Goal: Task Accomplishment & Management: Manage account settings

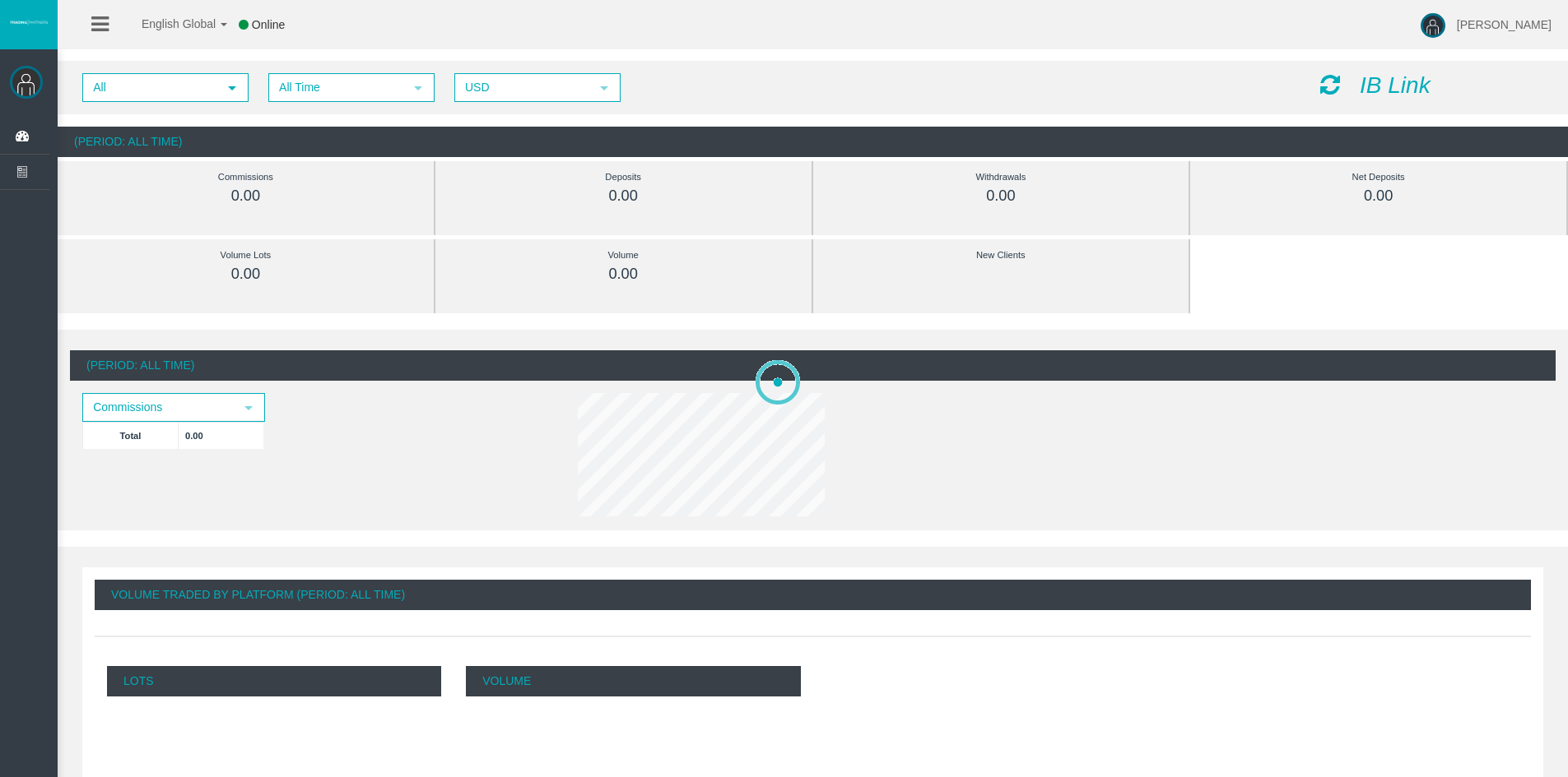
click at [227, 85] on span "select" at bounding box center [232, 87] width 13 height 13
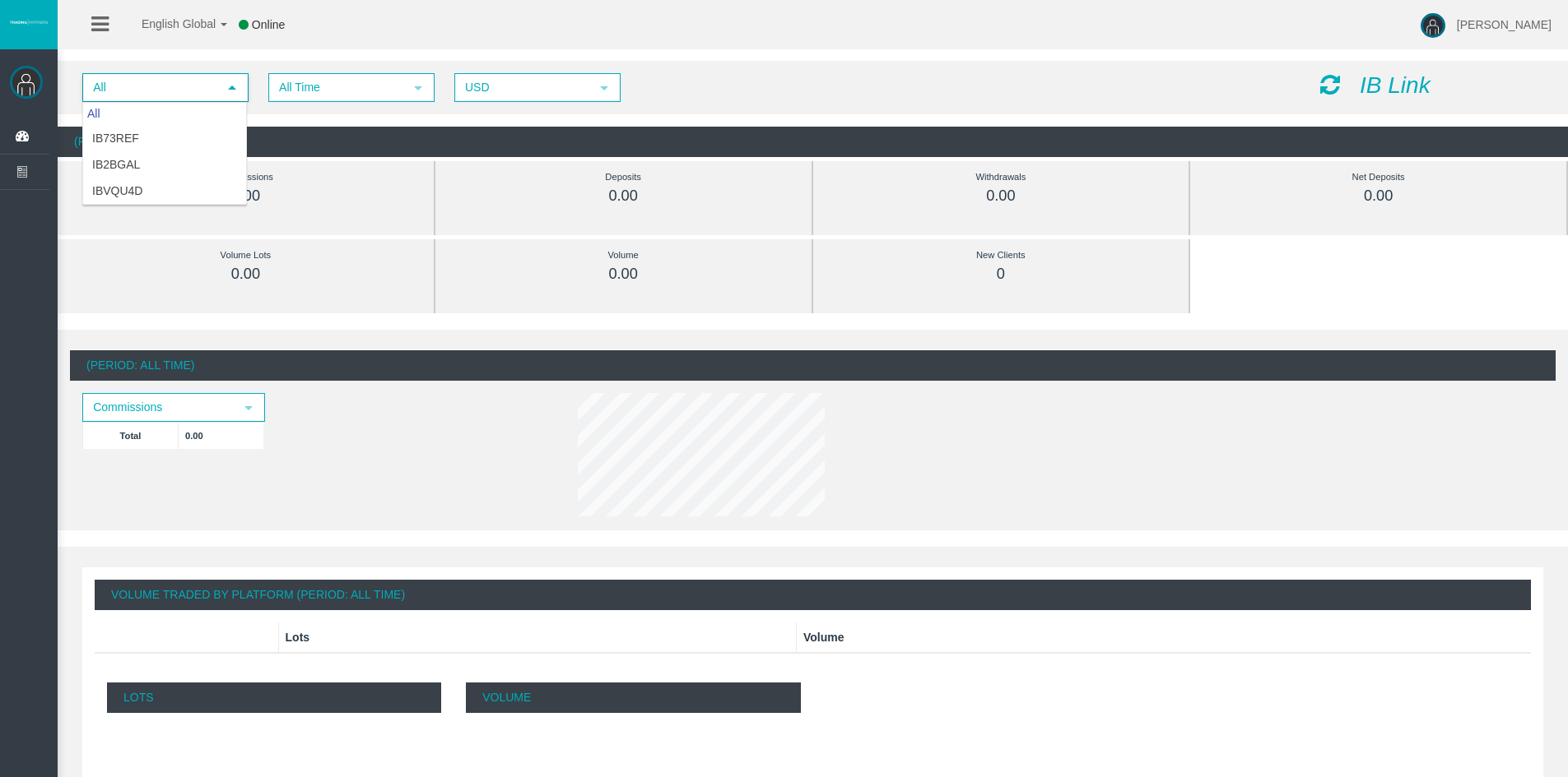
click at [227, 85] on span "select" at bounding box center [232, 87] width 13 height 13
click at [321, 93] on span "All Time" at bounding box center [337, 87] width 134 height 26
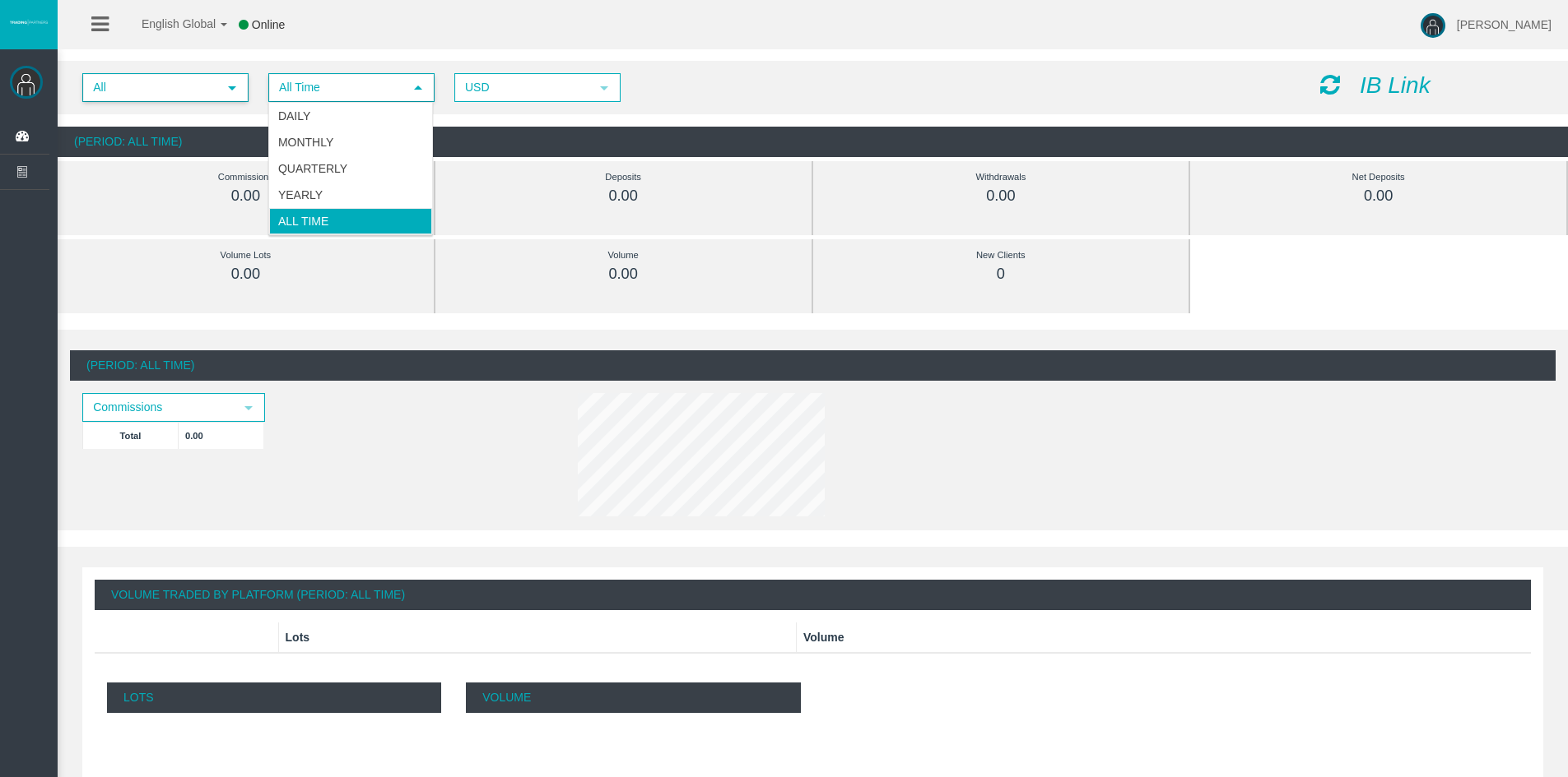
click at [205, 85] on span "All" at bounding box center [150, 87] width 134 height 26
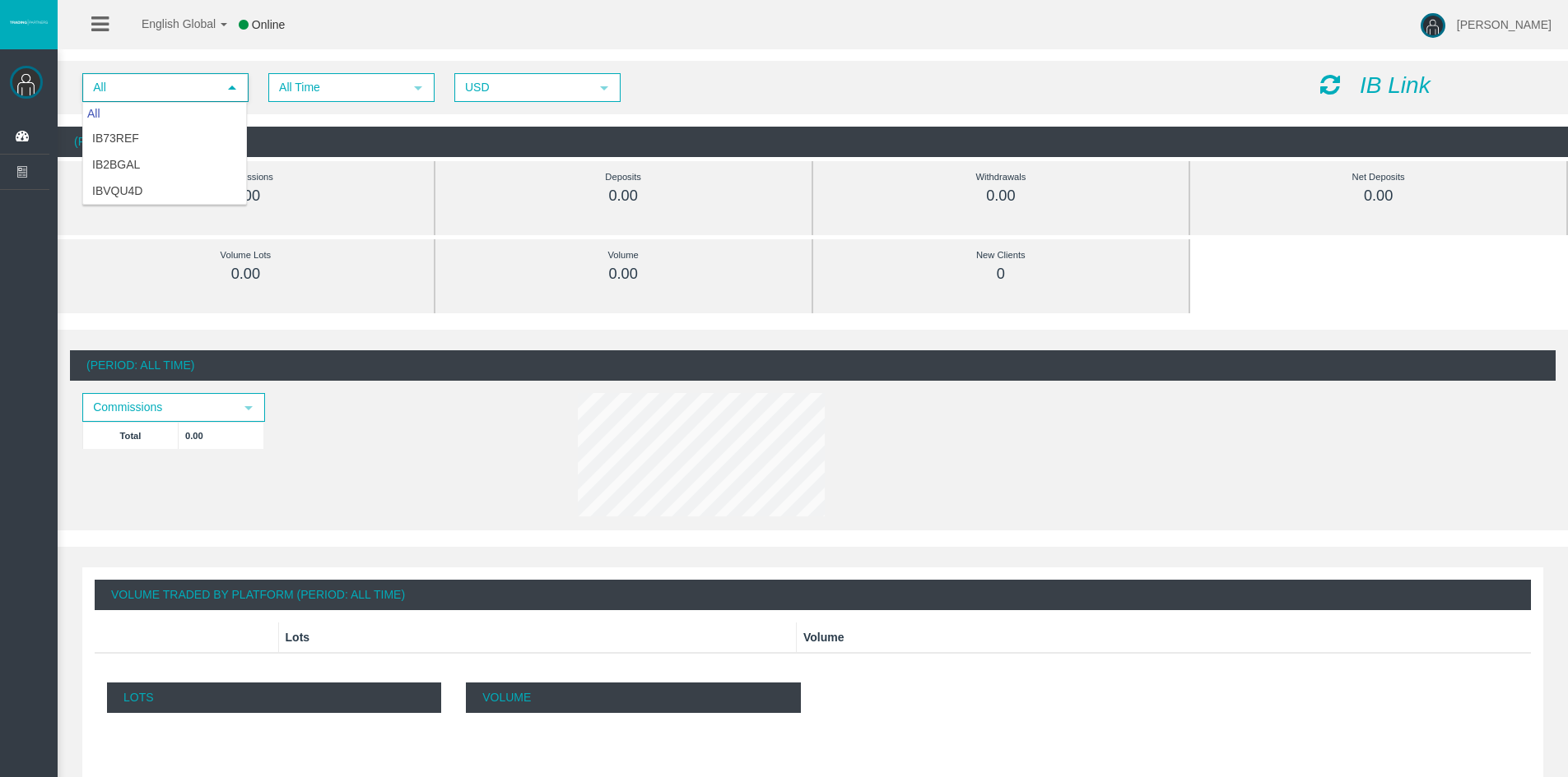
click at [4, 90] on div at bounding box center [21, 74] width 43 height 33
click at [14, 86] on img at bounding box center [26, 82] width 33 height 33
click at [148, 91] on span "All" at bounding box center [150, 87] width 134 height 26
click at [237, 88] on span "select" at bounding box center [232, 87] width 13 height 13
click at [30, 77] on img at bounding box center [26, 82] width 33 height 33
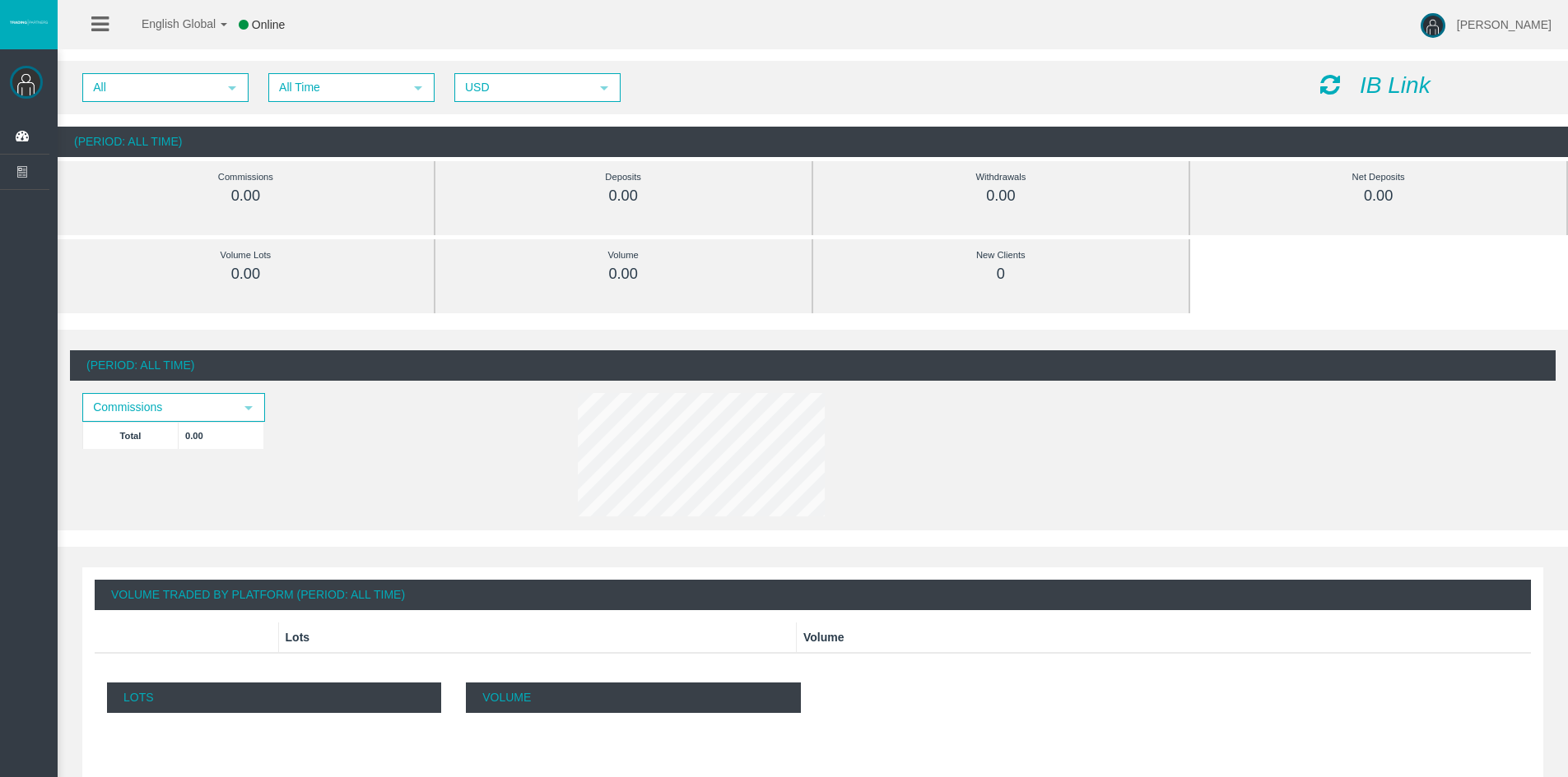
click at [98, 38] on link at bounding box center [100, 24] width 17 height 49
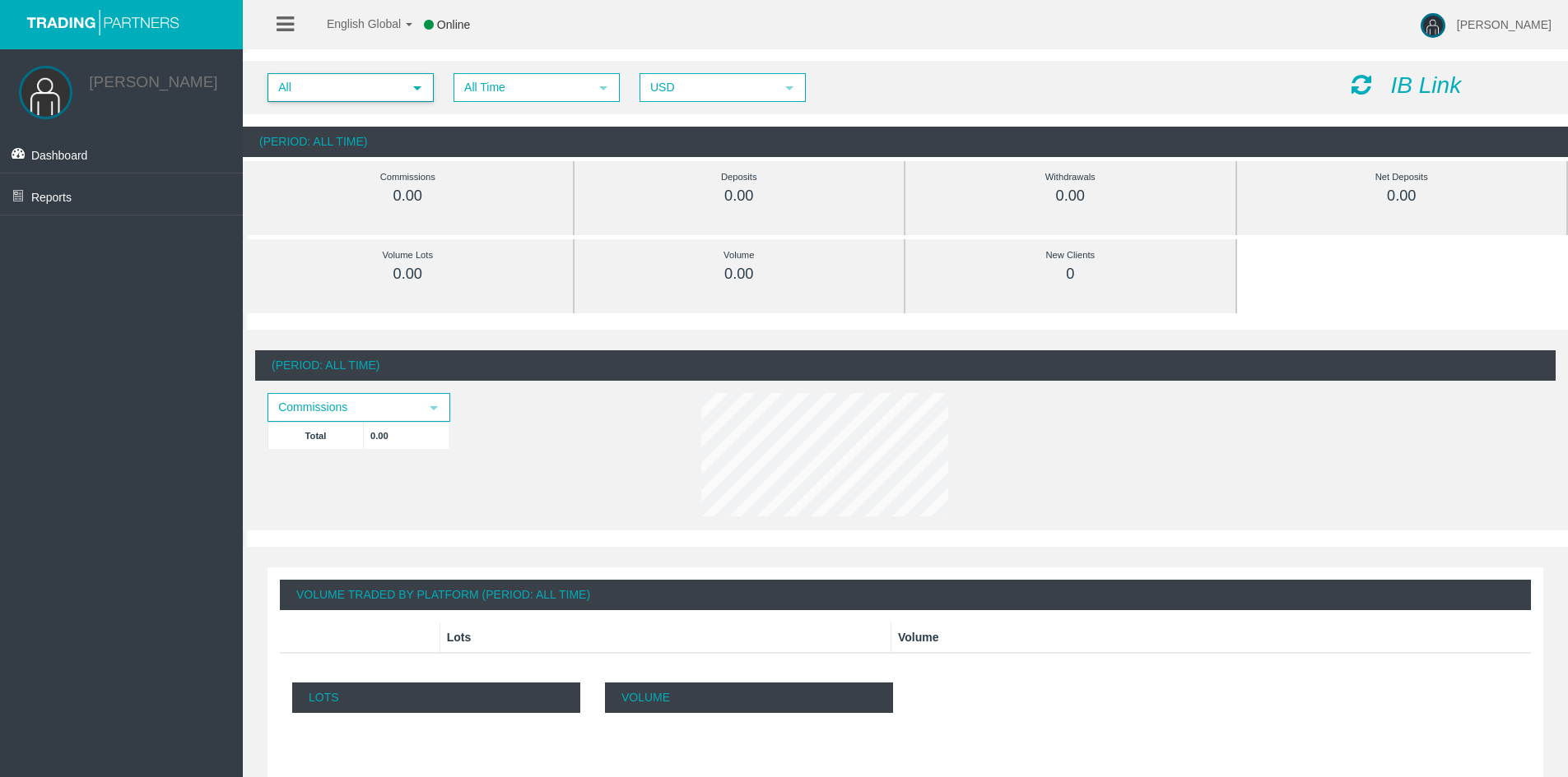
click at [312, 83] on span "All" at bounding box center [336, 87] width 134 height 26
click at [337, 148] on li "IB73ref" at bounding box center [349, 138] width 163 height 27
click at [133, 201] on link "Reports" at bounding box center [121, 194] width 243 height 41
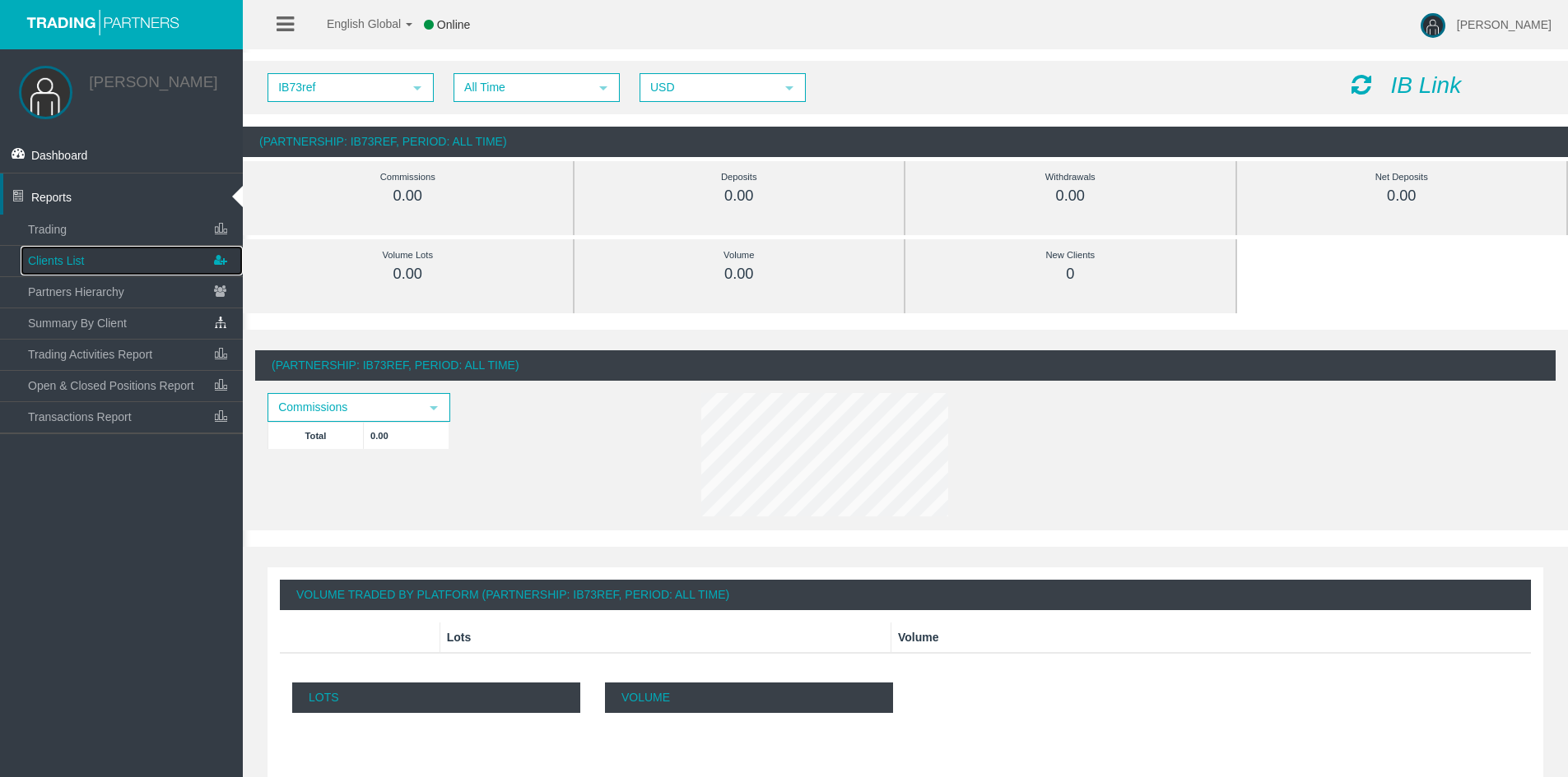
click at [94, 250] on link "Clients List" at bounding box center [132, 260] width 223 height 29
